Goal: Transaction & Acquisition: Book appointment/travel/reservation

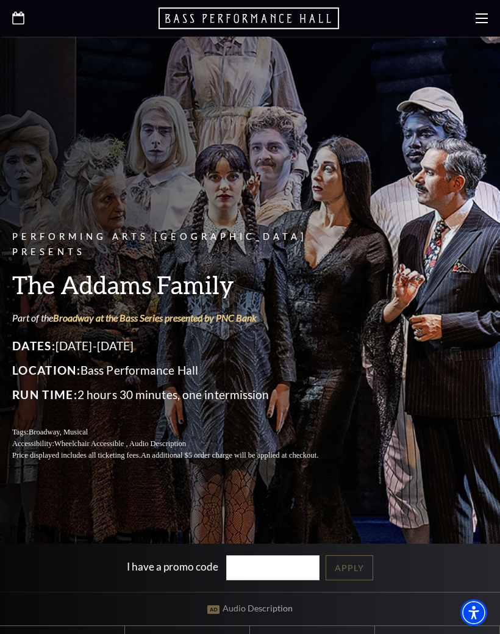
click at [478, 22] on use at bounding box center [482, 18] width 12 height 10
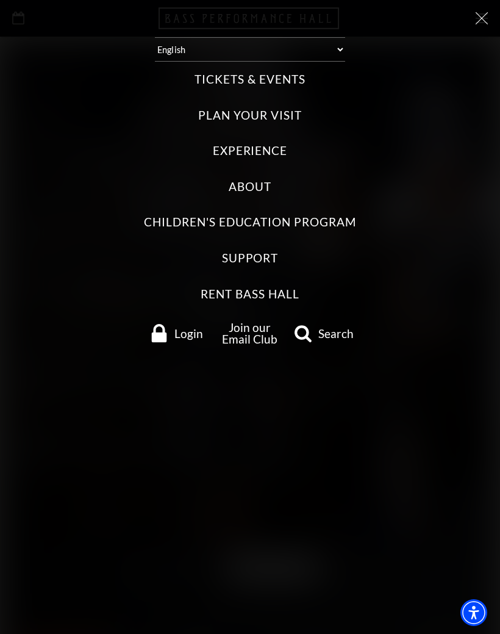
click at [298, 78] on label "Tickets & Events" at bounding box center [250, 79] width 110 height 16
click at [0, 0] on Events "Tickets & Events" at bounding box center [0, 0] width 0 height 0
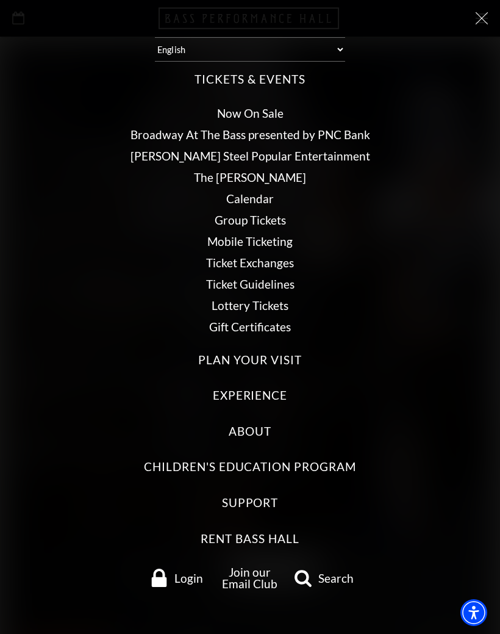
click at [353, 132] on link "Broadway At The Bass presented by PNC Bank" at bounding box center [251, 135] width 240 height 14
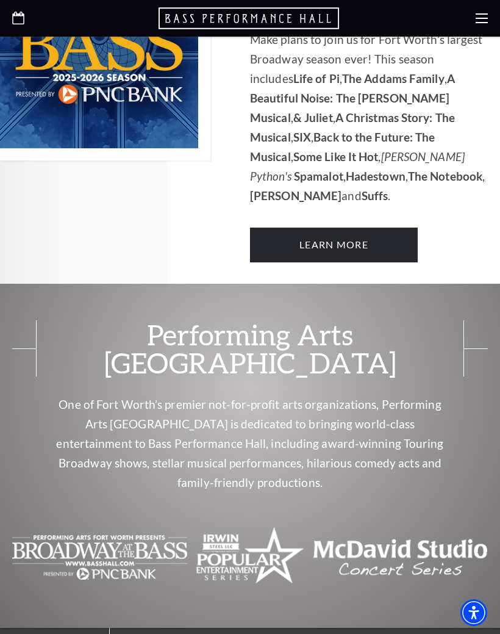
scroll to position [944, 0]
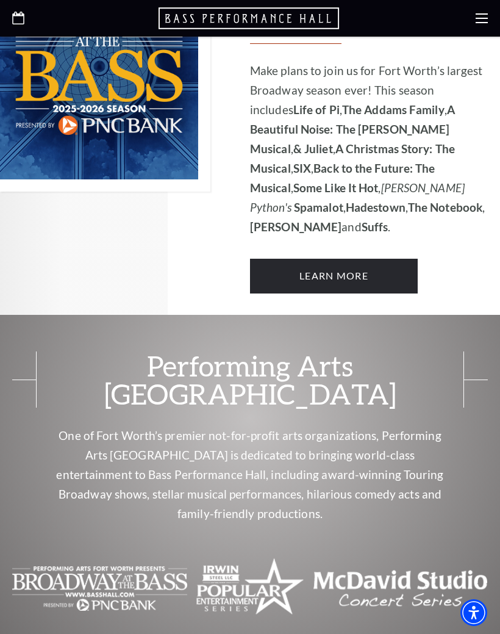
click at [398, 259] on link "Learn More" at bounding box center [334, 276] width 168 height 34
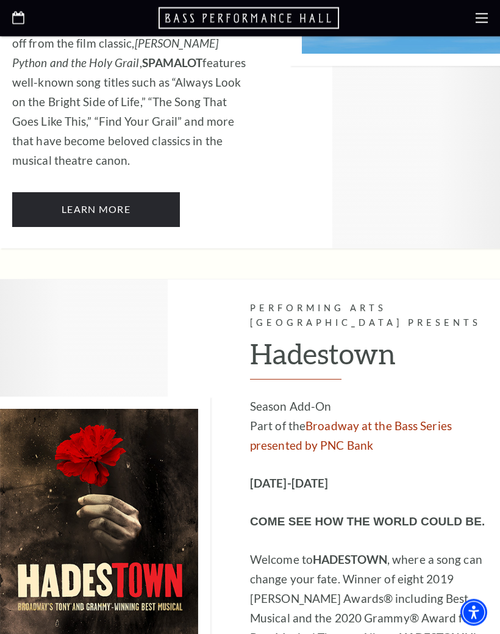
scroll to position [6482, 0]
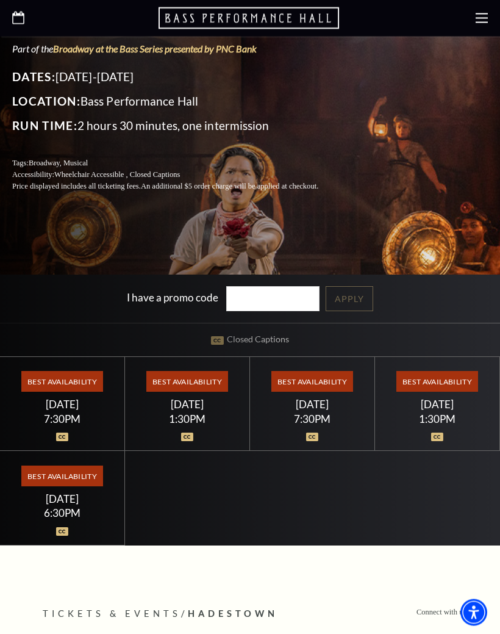
scroll to position [270, 0]
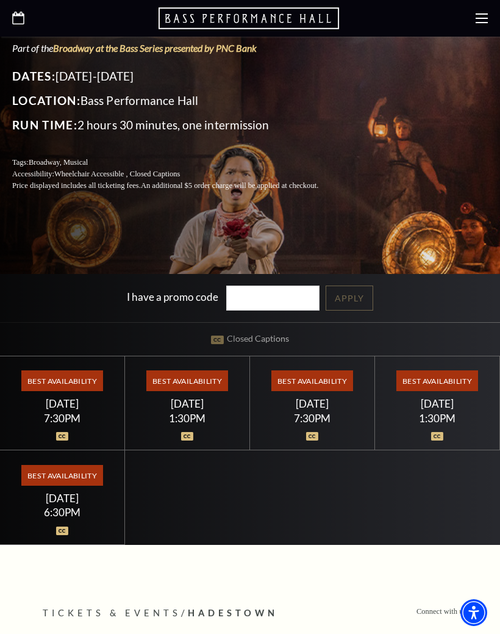
click at [229, 433] on div "Best Availability Saturday June 6 1:30PM" at bounding box center [187, 403] width 125 height 95
click at [202, 391] on span "Best Availability" at bounding box center [186, 380] width 81 height 21
click at [210, 391] on span "Best Availability" at bounding box center [186, 380] width 81 height 21
click at [198, 436] on div at bounding box center [188, 430] width 96 height 12
click at [490, 13] on div at bounding box center [250, 18] width 500 height 37
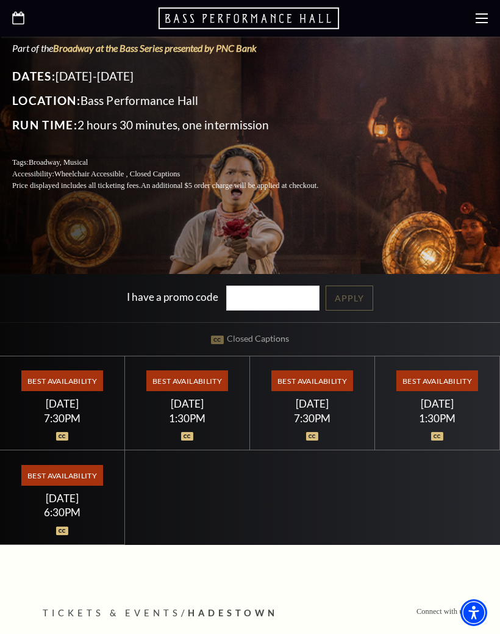
click at [480, 22] on use at bounding box center [482, 18] width 12 height 10
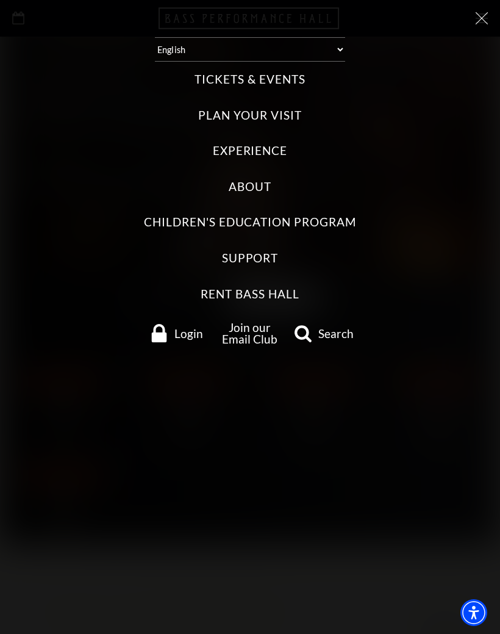
click at [485, 16] on use at bounding box center [482, 18] width 12 height 12
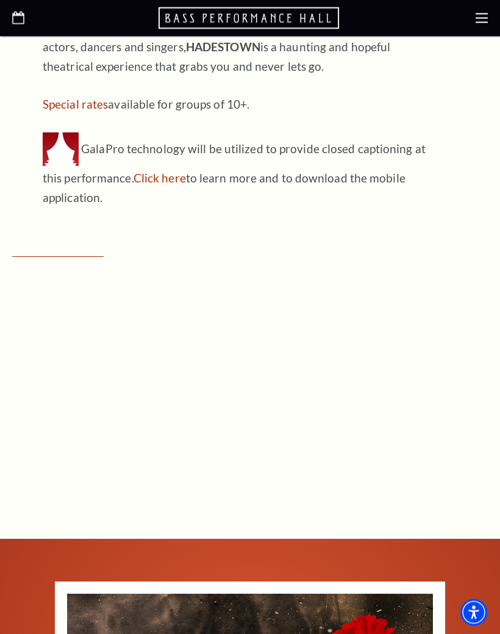
scroll to position [1484, 0]
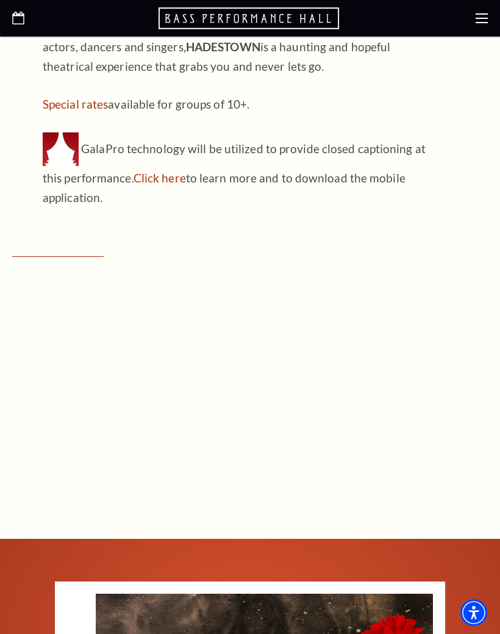
click at [475, 234] on div "Connect with us on Tickets & Events / Hadestown On-Sale Notification HADESTOWN …" at bounding box center [250, 585] width 500 height 2386
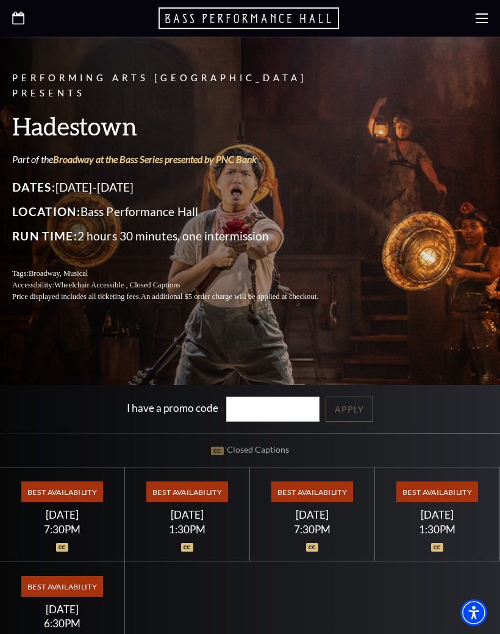
scroll to position [0, 0]
